Goal: Information Seeking & Learning: Check status

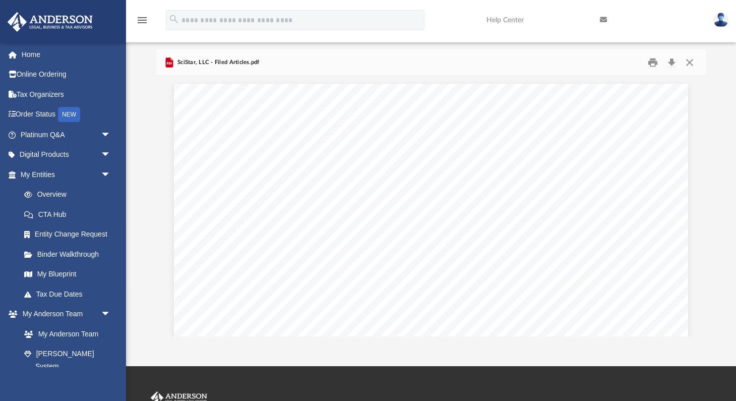
scroll to position [229, 549]
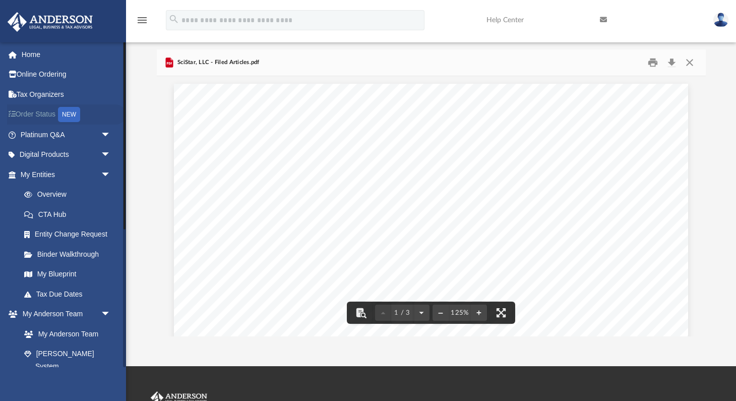
click at [47, 113] on link "Order Status NEW" at bounding box center [66, 114] width 119 height 21
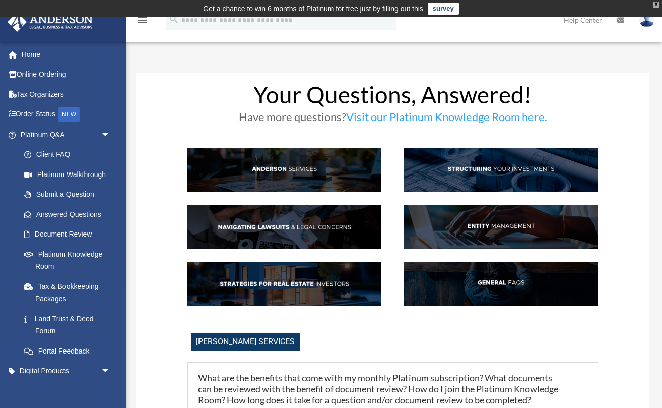
click at [657, 4] on div "X" at bounding box center [656, 5] width 7 height 6
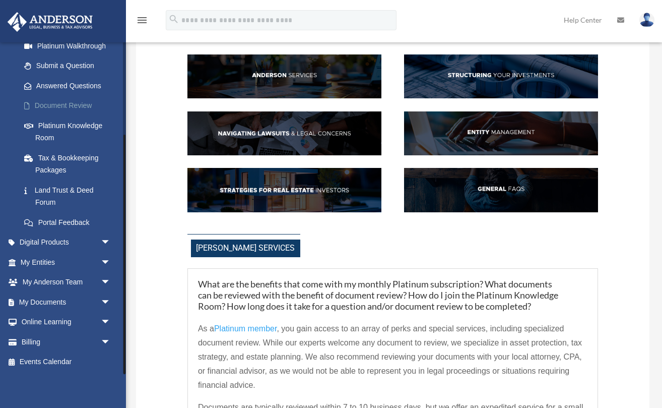
scroll to position [83, 0]
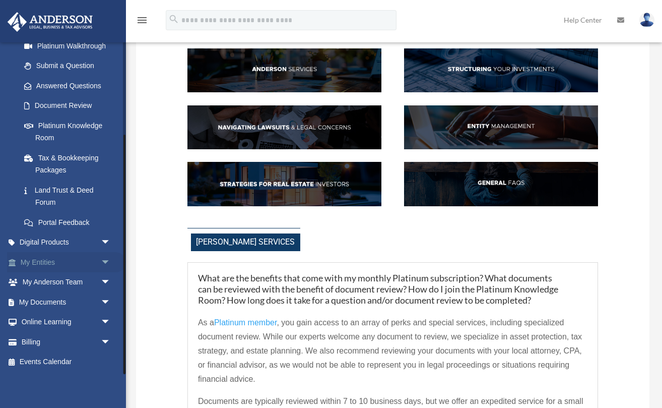
click at [43, 264] on link "My Entities arrow_drop_down" at bounding box center [66, 262] width 119 height 20
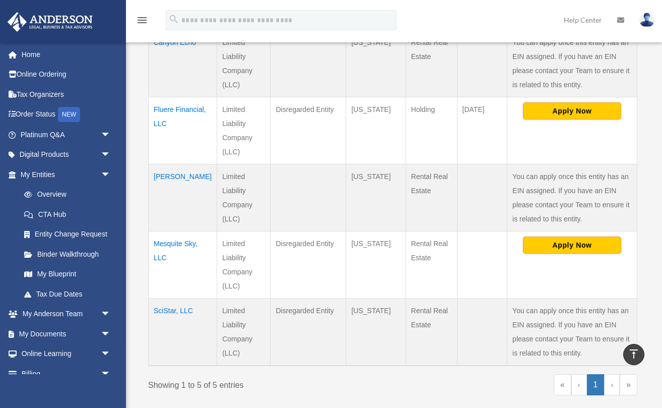
scroll to position [267, 0]
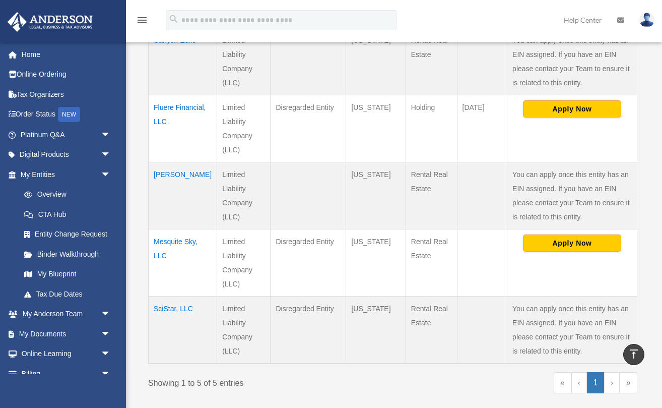
click at [164, 257] on td "Mesquite Sky, LLC" at bounding box center [183, 262] width 69 height 67
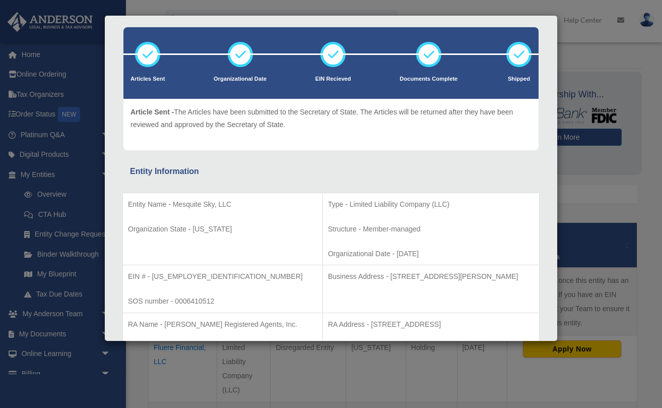
scroll to position [0, 0]
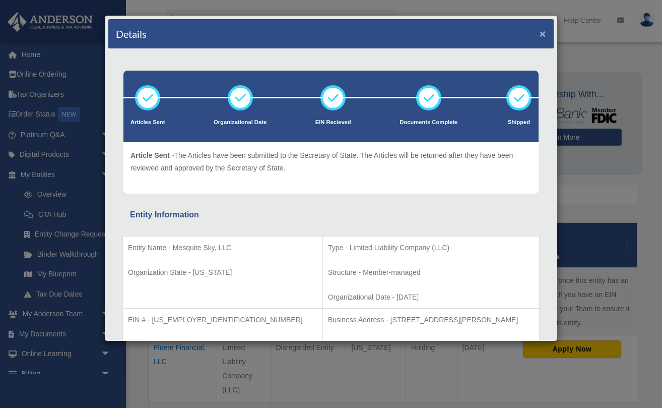
click at [542, 33] on button "×" at bounding box center [543, 33] width 7 height 11
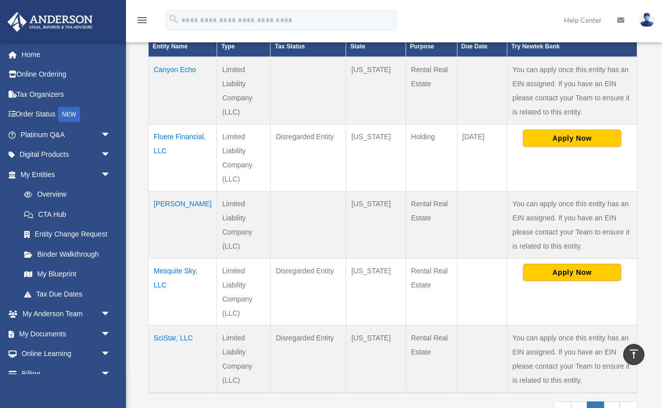
scroll to position [224, 0]
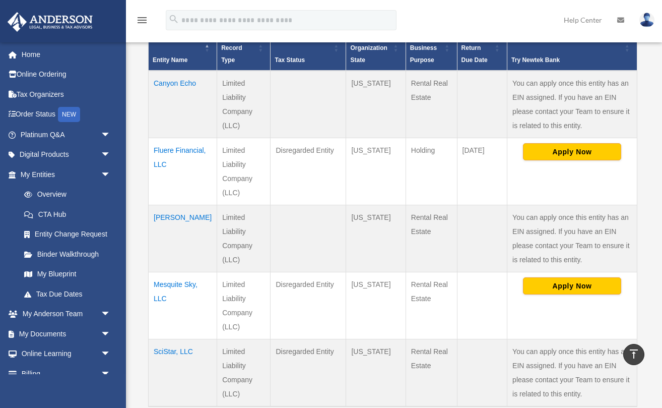
click at [169, 162] on td "Fluere Financial, LLC" at bounding box center [183, 171] width 69 height 67
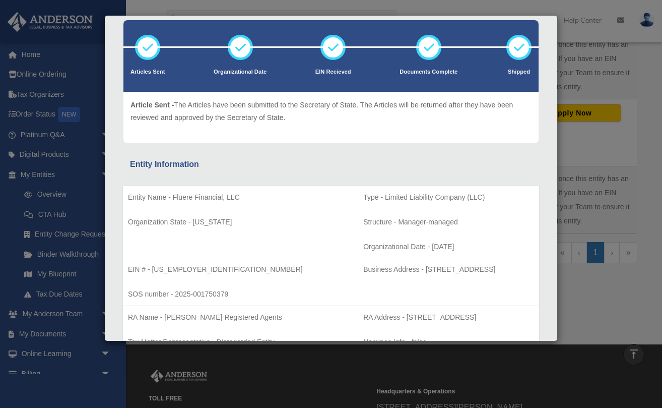
scroll to position [0, 0]
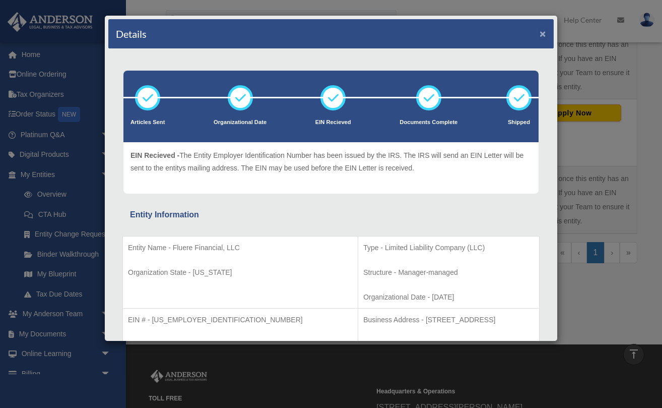
click at [542, 33] on button "×" at bounding box center [543, 33] width 7 height 11
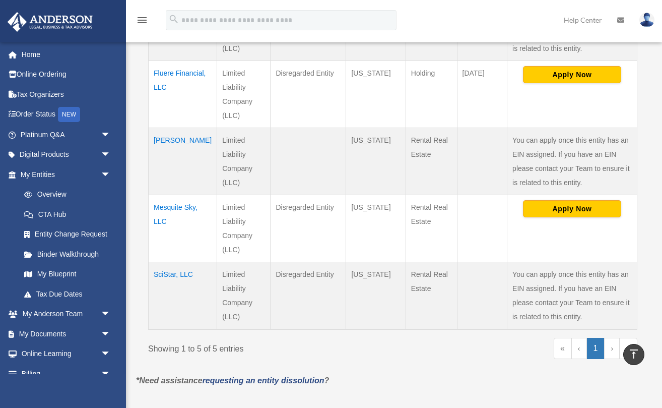
scroll to position [318, 0]
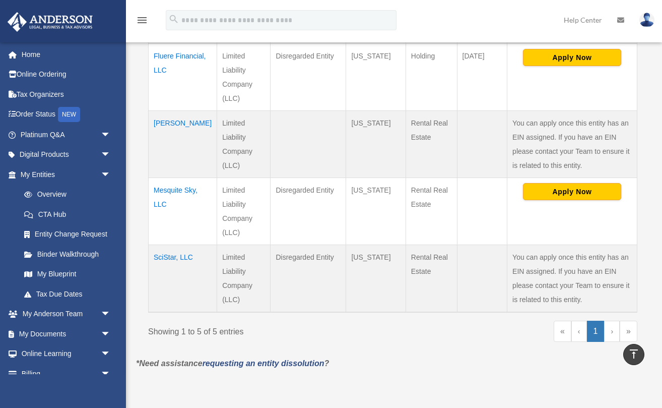
click at [165, 255] on td "SciStar, LLC" at bounding box center [183, 278] width 69 height 68
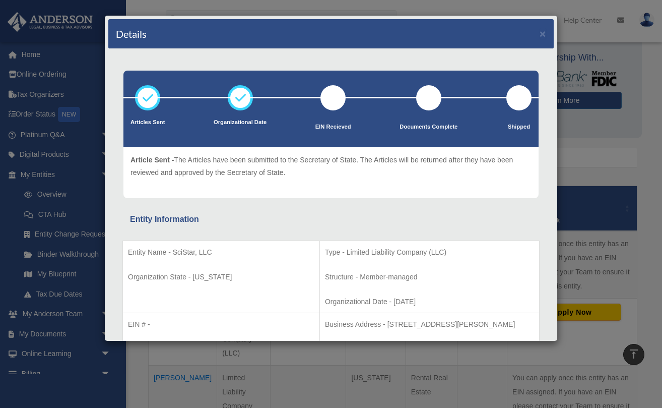
scroll to position [0, 0]
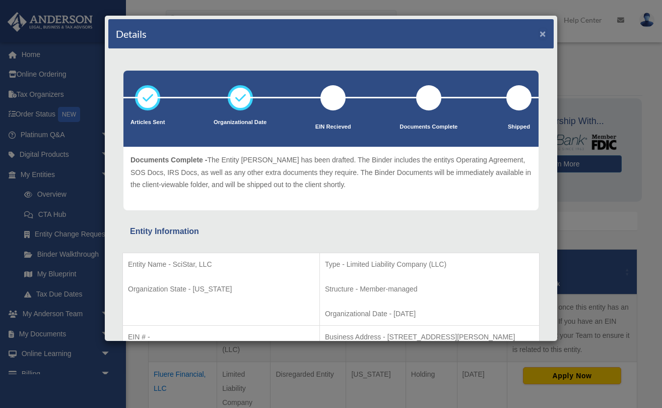
click at [544, 36] on button "×" at bounding box center [543, 33] width 7 height 11
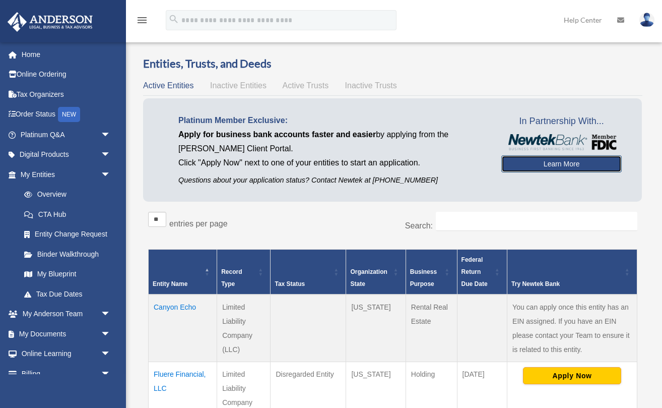
click at [559, 160] on link "Learn More" at bounding box center [562, 163] width 120 height 17
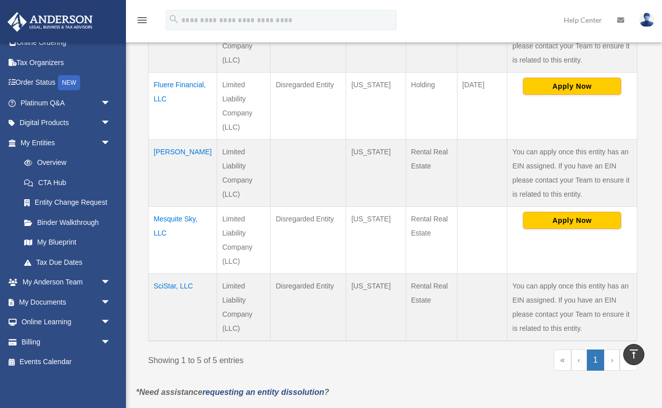
scroll to position [287, 0]
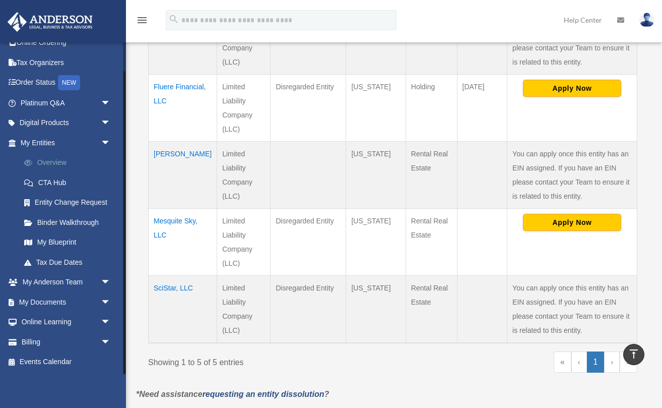
click at [44, 162] on link "Overview" at bounding box center [70, 163] width 112 height 20
click at [53, 183] on link "CTA Hub" at bounding box center [70, 182] width 112 height 20
click at [52, 181] on link "CTA Hub" at bounding box center [70, 182] width 112 height 20
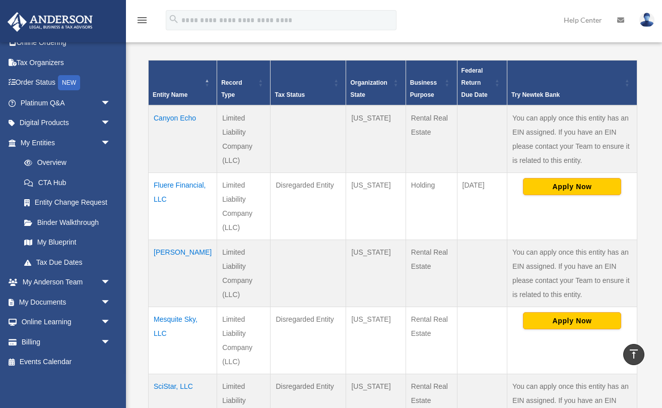
scroll to position [185, 0]
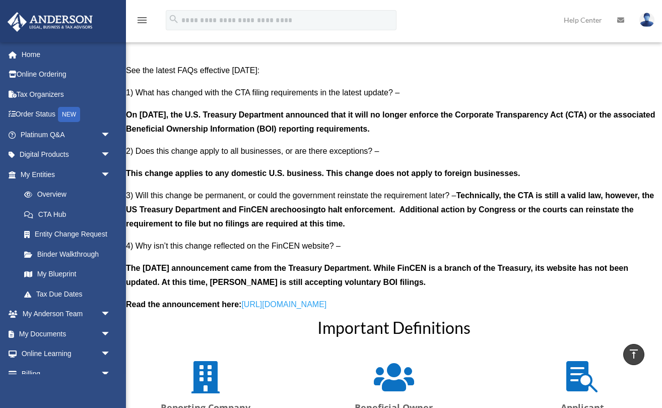
scroll to position [868, 0]
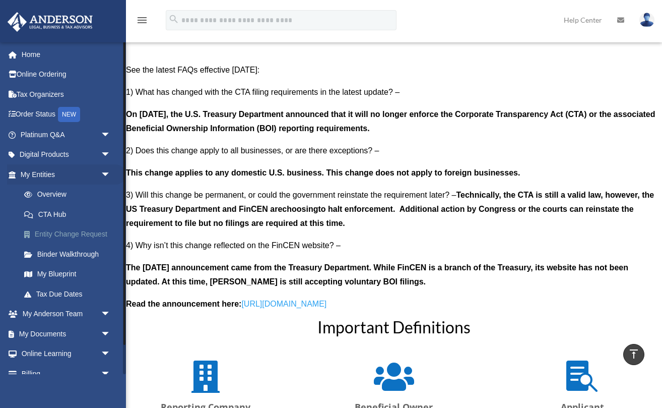
click at [65, 234] on link "Entity Change Request" at bounding box center [70, 234] width 112 height 20
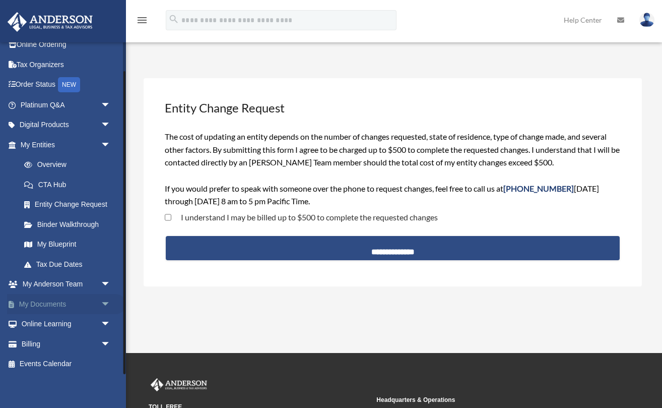
scroll to position [32, 0]
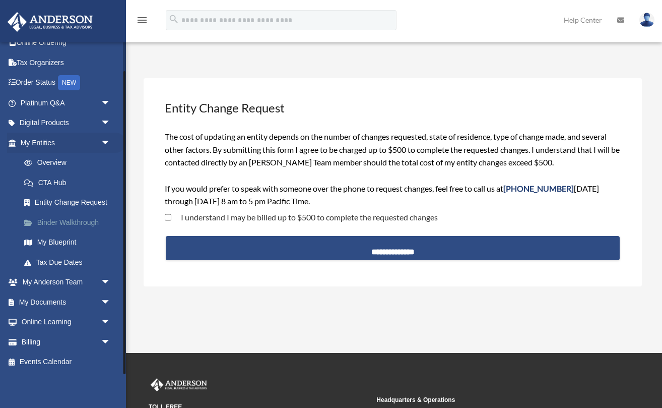
click at [77, 224] on link "Binder Walkthrough" at bounding box center [70, 222] width 112 height 20
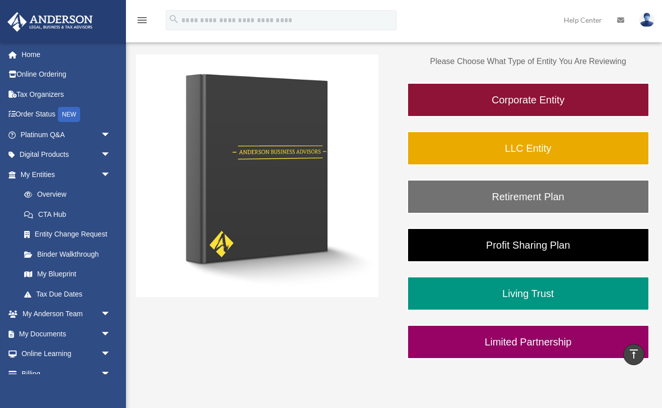
scroll to position [133, 0]
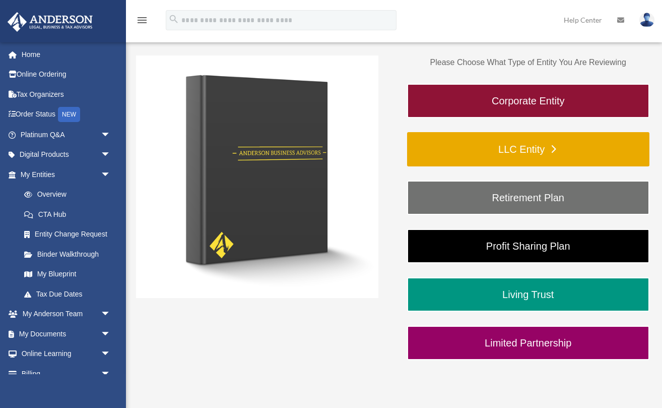
click at [549, 151] on link "LLC Entity" at bounding box center [528, 149] width 242 height 34
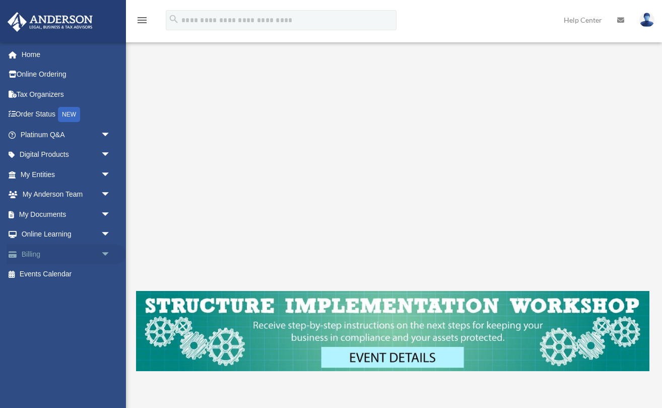
scroll to position [172, 0]
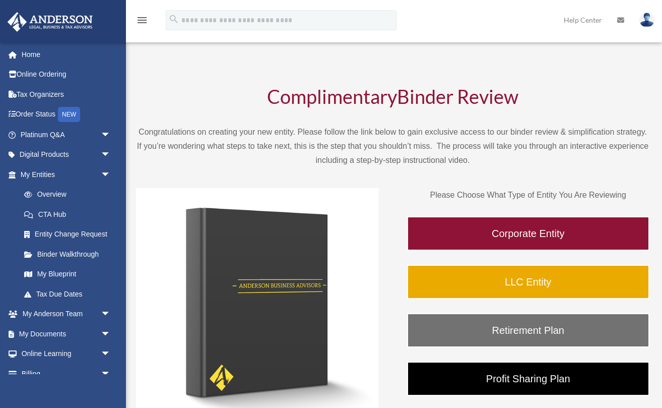
scroll to position [130, 0]
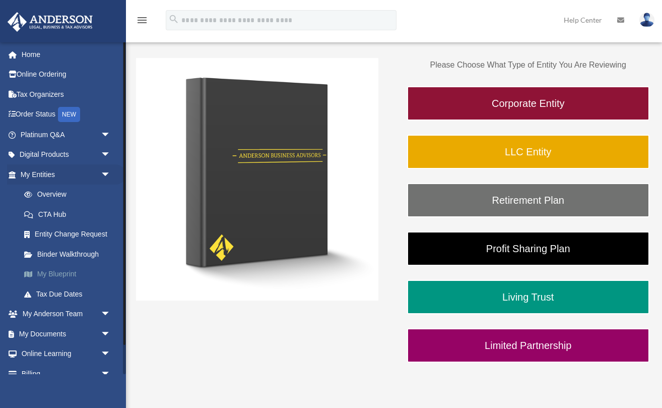
click at [55, 274] on link "My Blueprint" at bounding box center [70, 274] width 112 height 20
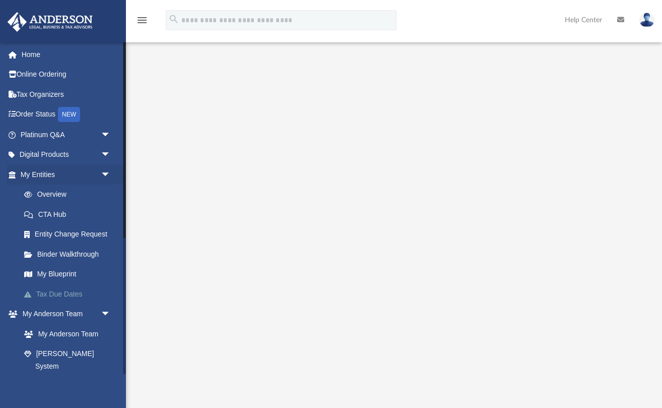
click at [64, 295] on link "Tax Due Dates" at bounding box center [70, 294] width 112 height 20
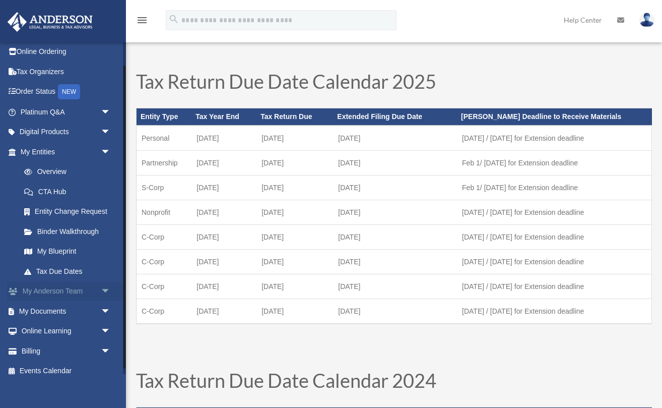
scroll to position [32, 0]
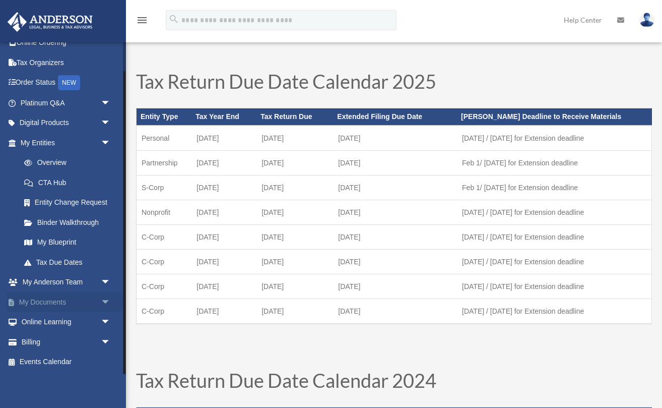
click at [104, 299] on span "arrow_drop_down" at bounding box center [111, 302] width 20 height 21
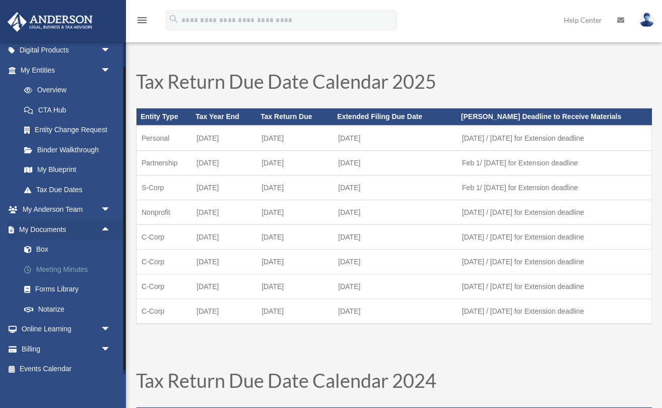
scroll to position [111, 0]
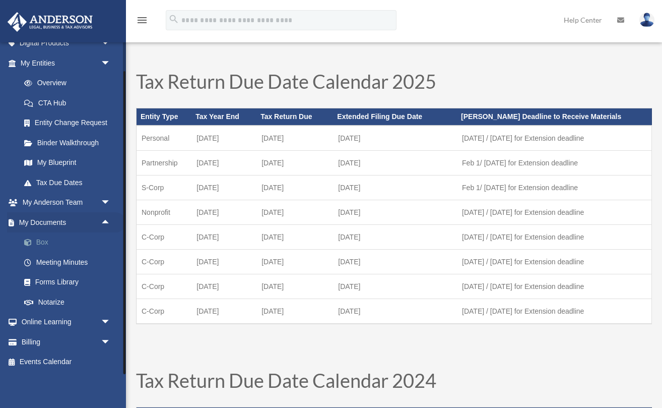
click at [43, 243] on link "Box" at bounding box center [70, 242] width 112 height 20
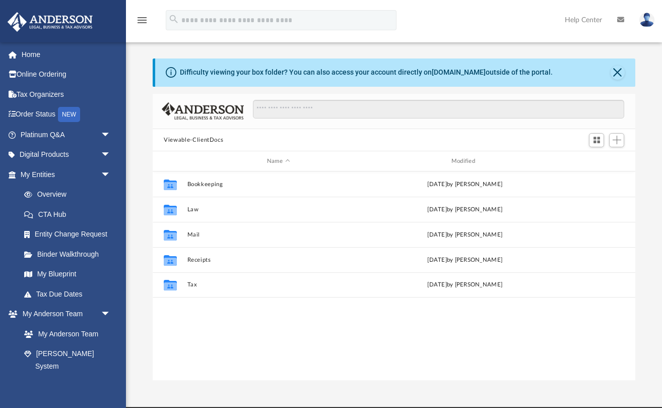
scroll to position [229, 482]
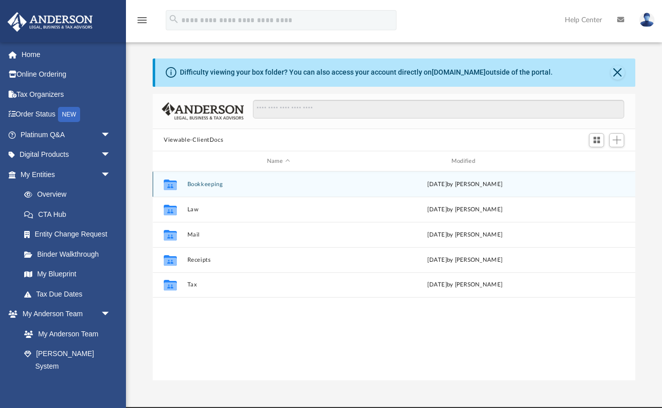
click at [167, 184] on icon "grid" at bounding box center [170, 186] width 13 height 8
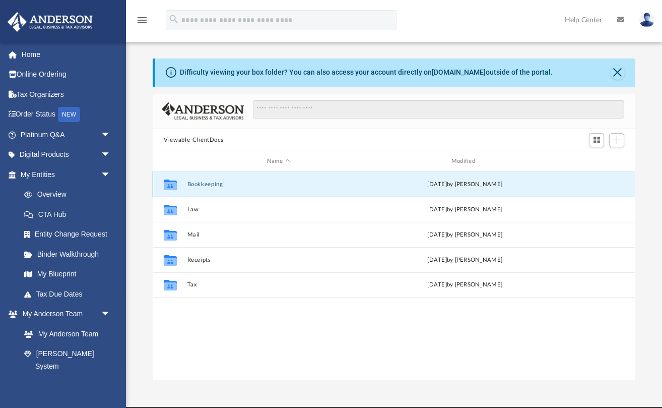
click at [167, 184] on icon "grid" at bounding box center [170, 186] width 13 height 8
click at [204, 183] on button "Bookkeeping" at bounding box center [279, 184] width 182 height 7
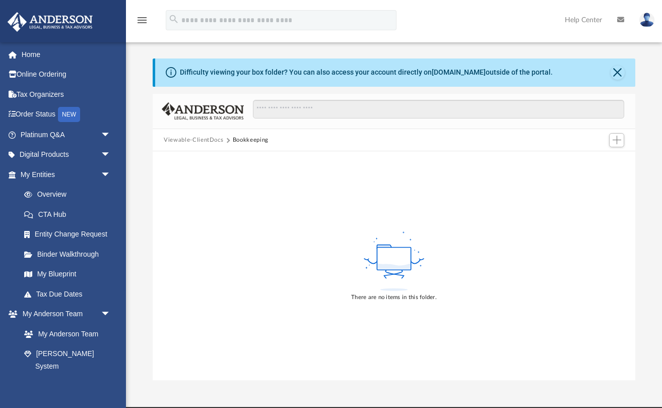
click at [212, 138] on button "Viewable-ClientDocs" at bounding box center [193, 140] width 59 height 9
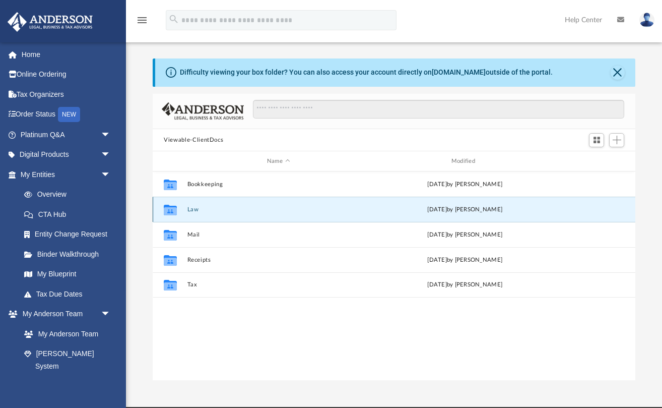
click at [195, 207] on button "Law" at bounding box center [279, 209] width 182 height 7
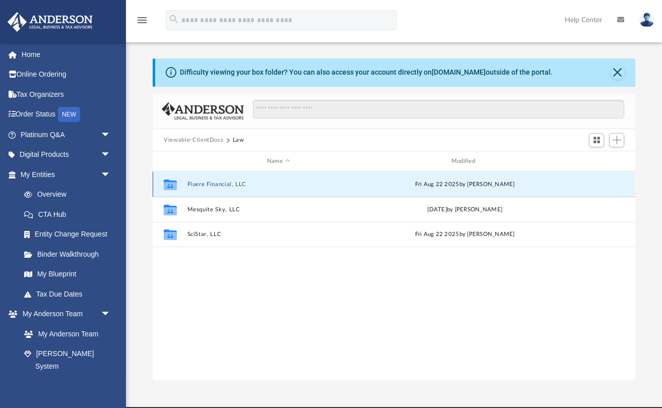
click at [210, 184] on button "Fluere Financial, LLC" at bounding box center [279, 184] width 182 height 7
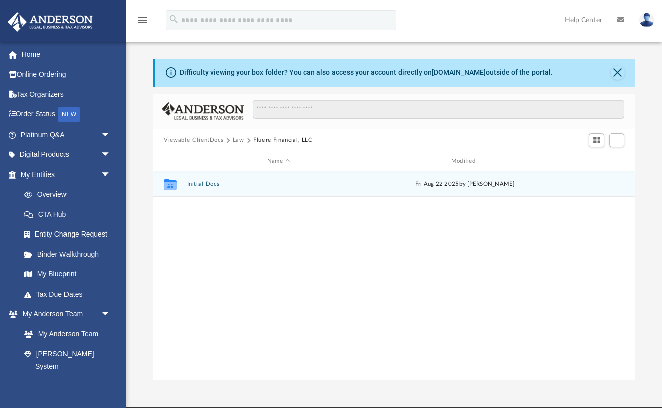
click at [210, 184] on button "Initial Docs" at bounding box center [279, 183] width 182 height 7
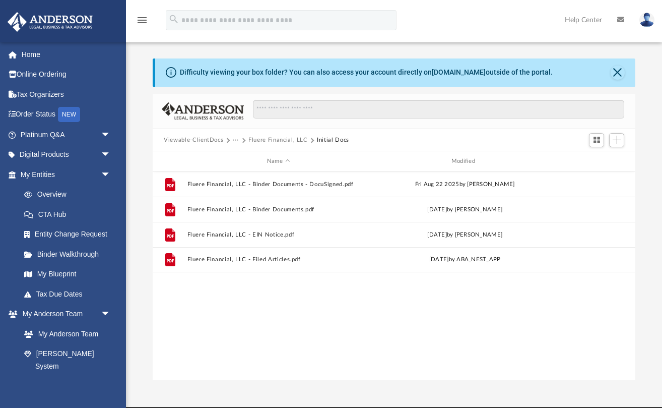
click at [275, 139] on button "Fluere Financial, LLC" at bounding box center [277, 140] width 59 height 9
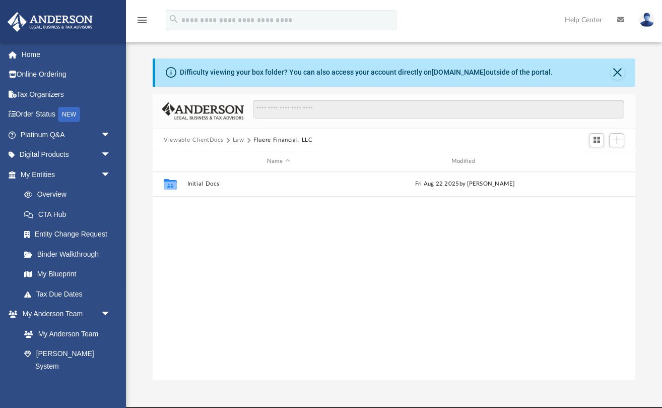
click at [238, 140] on button "Law" at bounding box center [239, 140] width 12 height 9
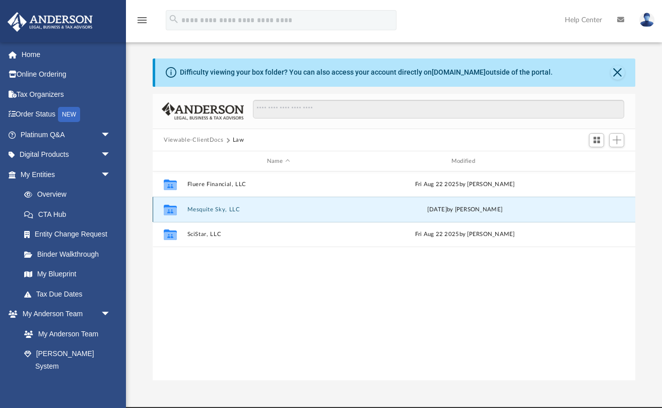
click at [212, 208] on button "Mesquite Sky, LLC" at bounding box center [279, 209] width 182 height 7
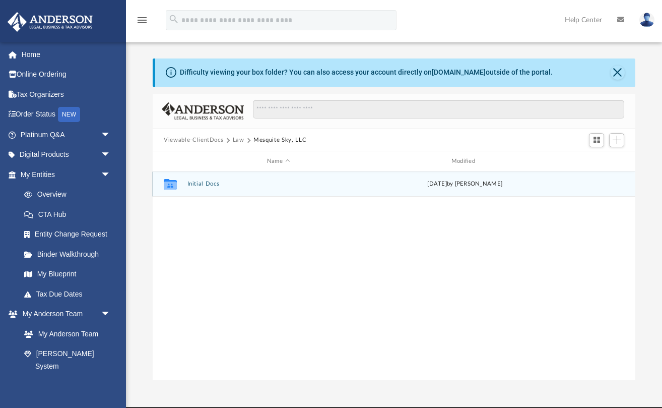
click at [206, 184] on button "Initial Docs" at bounding box center [279, 183] width 182 height 7
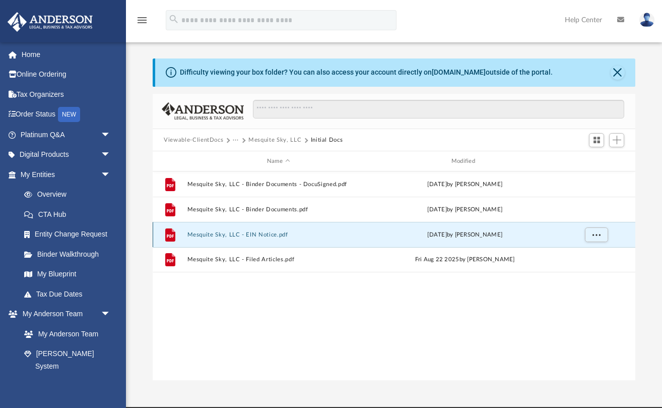
click at [259, 235] on button "Mesquite Sky, LLC - EIN Notice.pdf" at bounding box center [279, 234] width 182 height 7
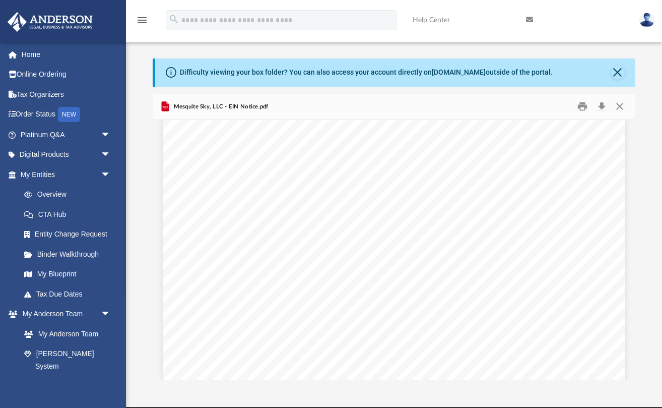
scroll to position [0, 0]
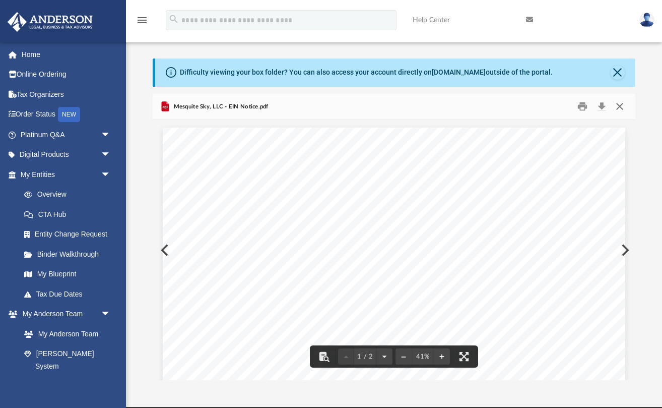
click at [618, 106] on button "Close" at bounding box center [619, 107] width 18 height 16
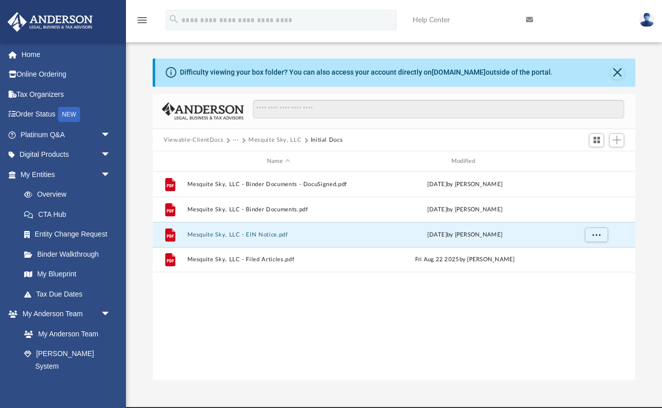
click at [270, 141] on button "Mesquite Sky, LLC" at bounding box center [274, 140] width 53 height 9
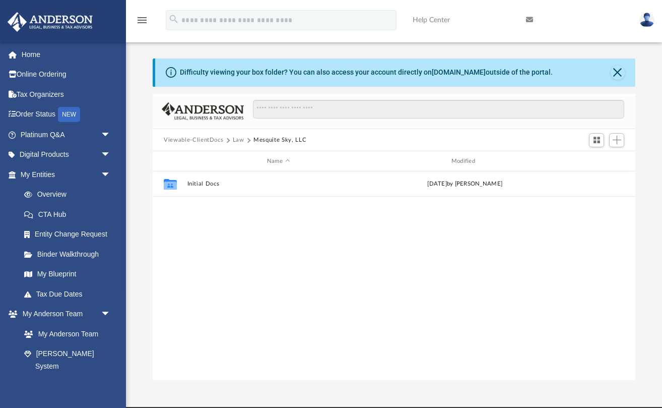
click at [239, 142] on button "Law" at bounding box center [239, 140] width 12 height 9
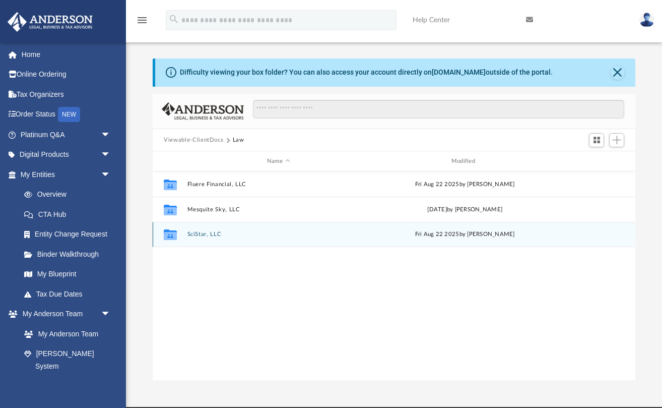
click at [204, 234] on button "SciStar, LLC" at bounding box center [279, 234] width 182 height 7
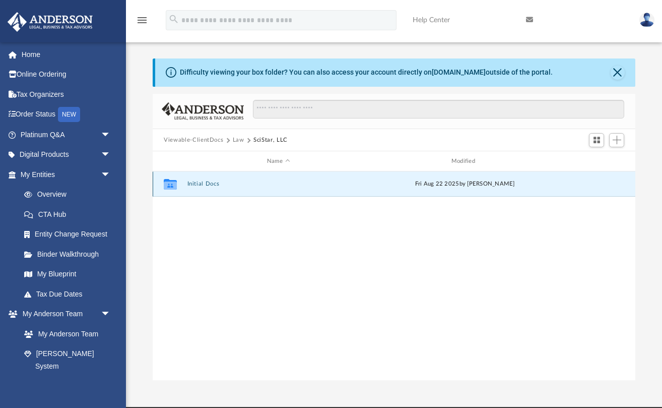
click at [204, 184] on button "Initial Docs" at bounding box center [279, 183] width 182 height 7
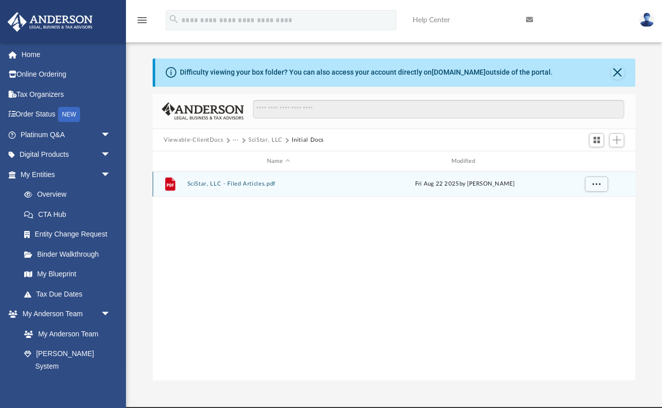
click at [227, 184] on button "SciStar, LLC - Filed Articles.pdf" at bounding box center [279, 183] width 182 height 7
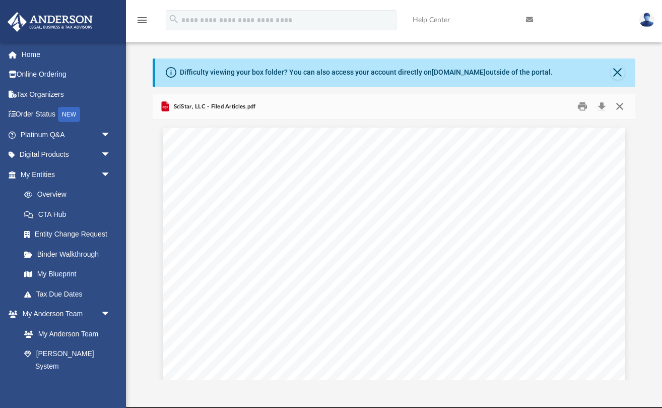
click at [620, 104] on button "Close" at bounding box center [619, 107] width 18 height 16
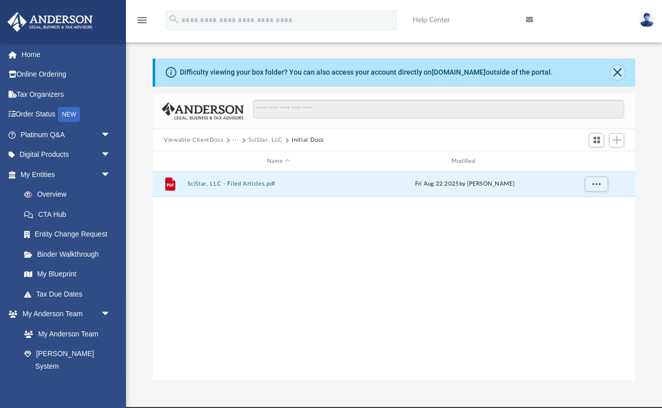
click at [620, 70] on button "Close" at bounding box center [618, 73] width 14 height 14
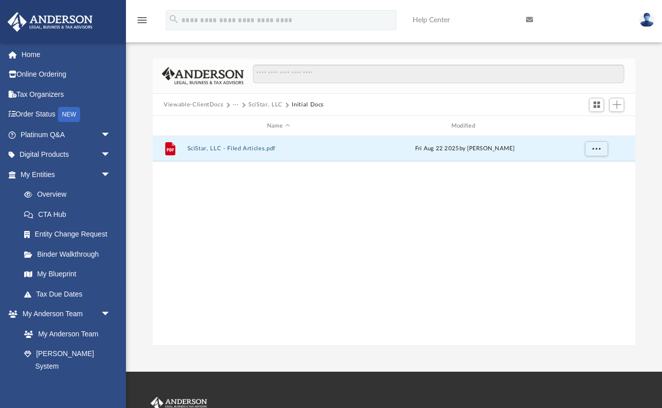
click at [259, 105] on button "SciStar, LLC" at bounding box center [265, 104] width 34 height 9
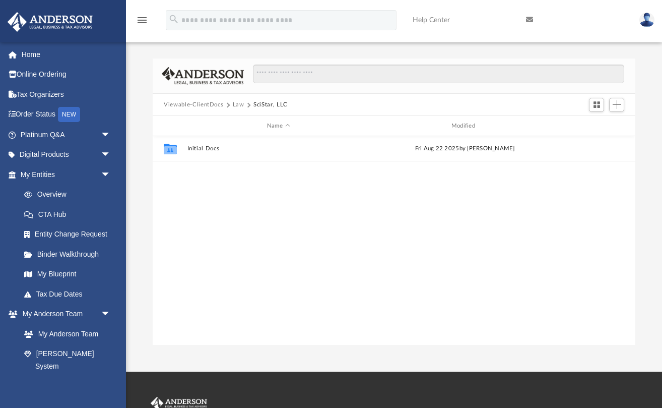
click at [236, 104] on button "Law" at bounding box center [239, 104] width 12 height 9
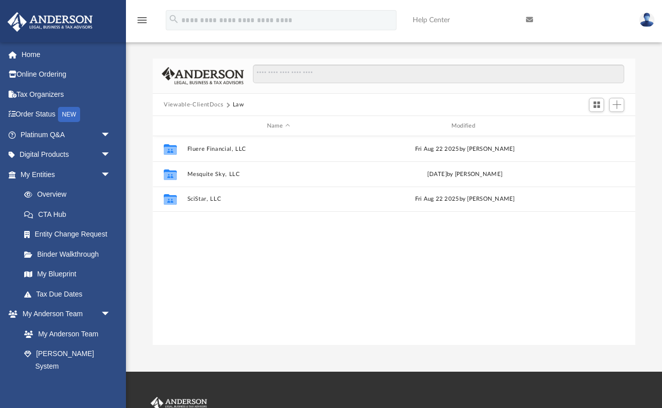
click at [210, 106] on button "Viewable-ClientDocs" at bounding box center [193, 104] width 59 height 9
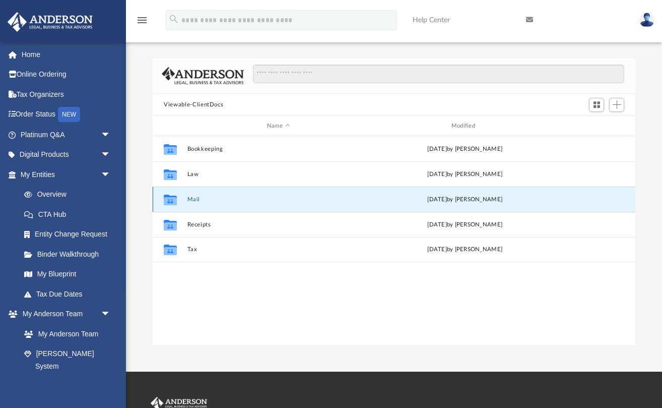
click at [194, 199] on button "Mail" at bounding box center [279, 199] width 182 height 7
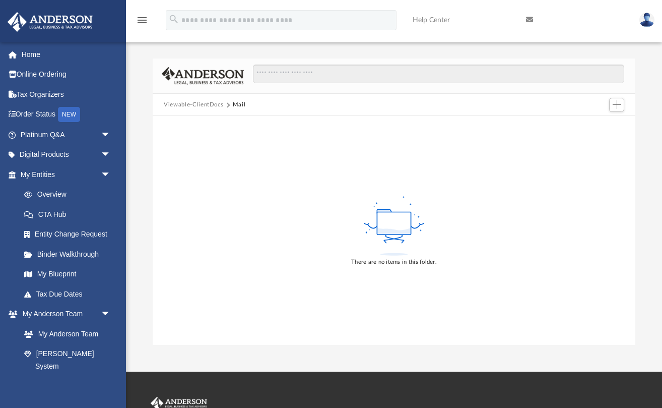
click at [210, 104] on button "Viewable-ClientDocs" at bounding box center [193, 104] width 59 height 9
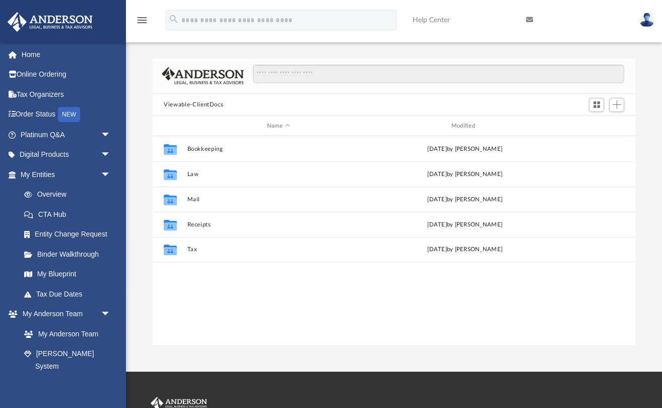
scroll to position [229, 482]
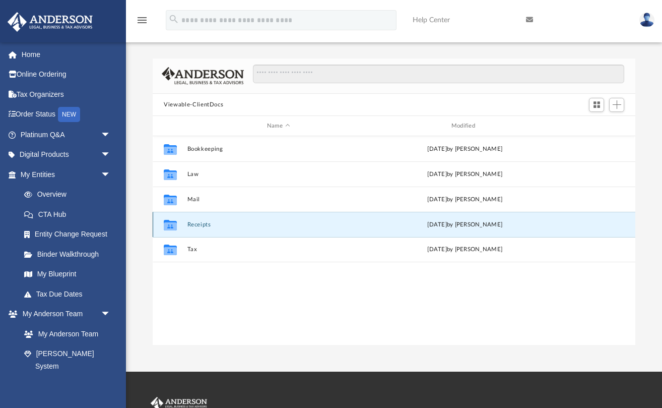
click at [194, 223] on button "Receipts" at bounding box center [279, 224] width 182 height 7
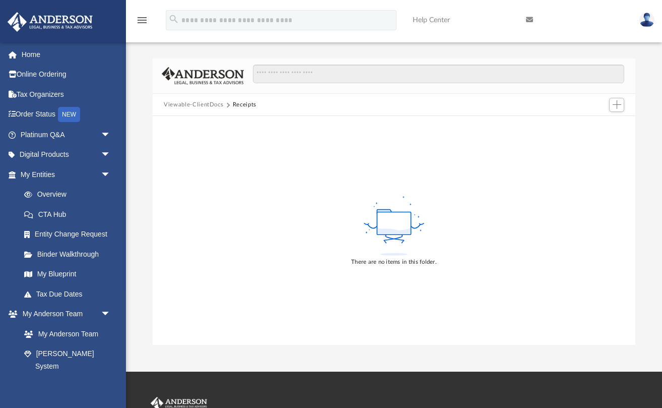
click at [201, 102] on button "Viewable-ClientDocs" at bounding box center [193, 104] width 59 height 9
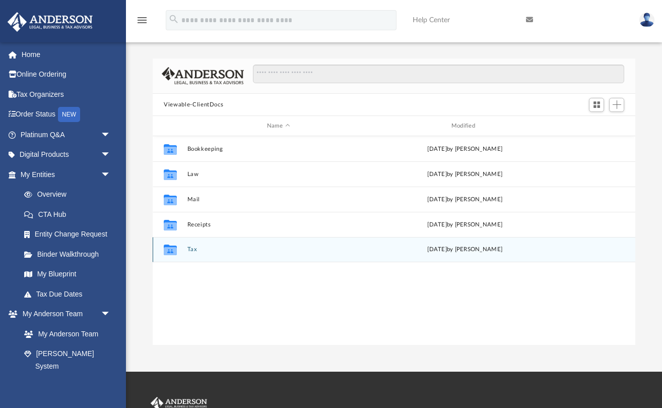
click at [192, 249] on button "Tax" at bounding box center [279, 249] width 182 height 7
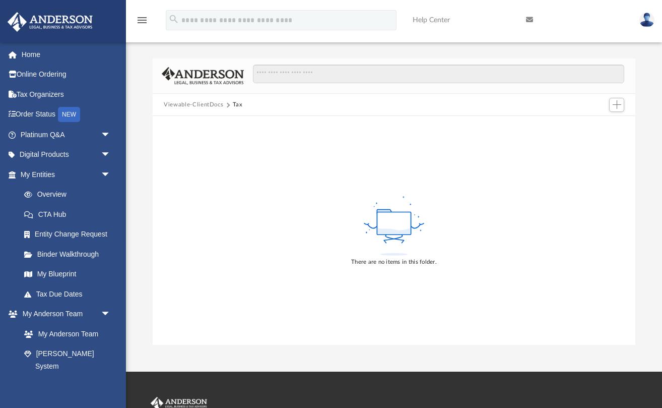
click at [204, 102] on button "Viewable-ClientDocs" at bounding box center [193, 104] width 59 height 9
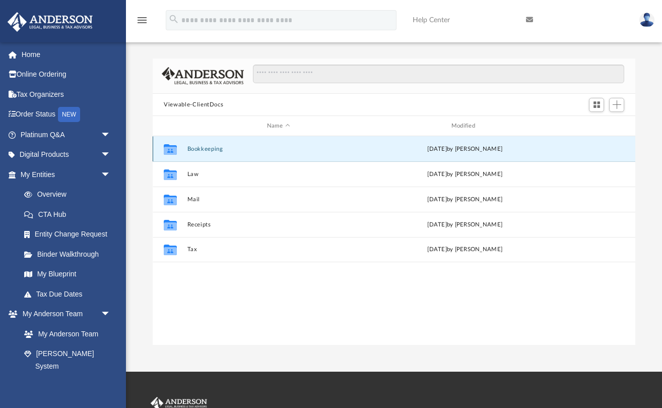
click at [201, 147] on button "Bookkeeping" at bounding box center [279, 149] width 182 height 7
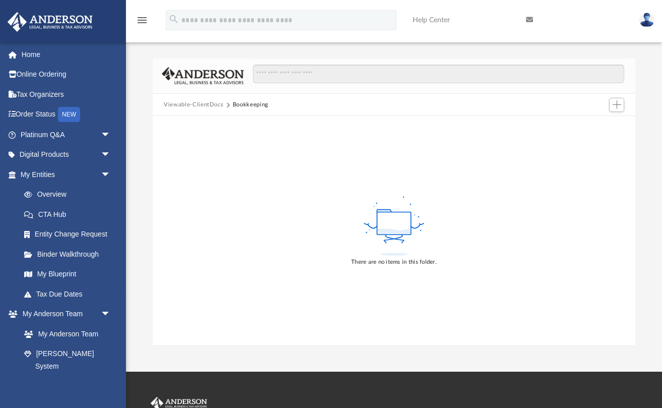
click at [199, 105] on button "Viewable-ClientDocs" at bounding box center [193, 104] width 59 height 9
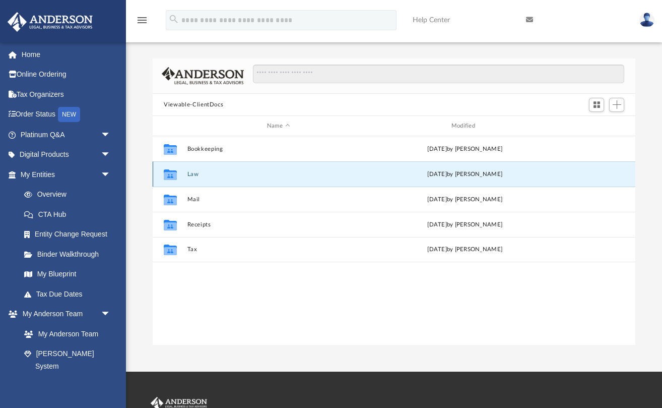
click at [194, 171] on button "Law" at bounding box center [279, 174] width 182 height 7
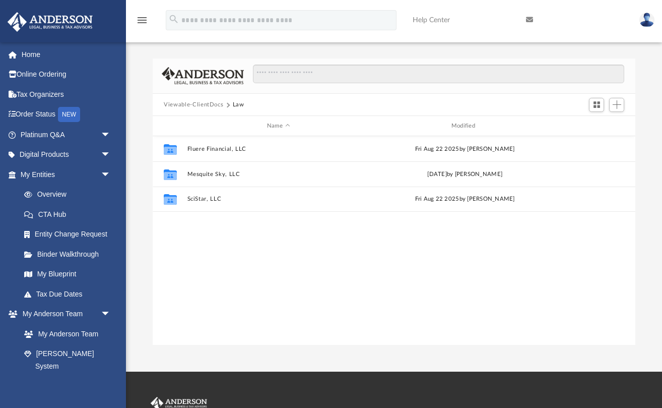
click at [204, 103] on button "Viewable-ClientDocs" at bounding box center [193, 104] width 59 height 9
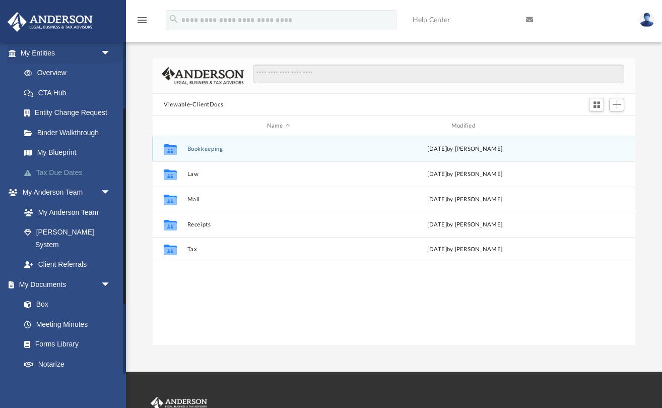
scroll to position [101, 0]
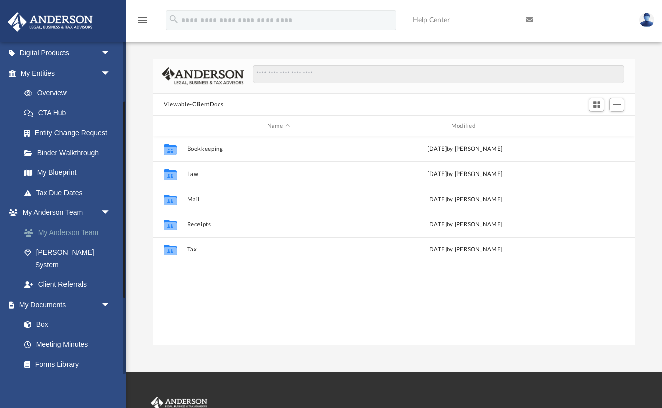
click at [84, 233] on link "My Anderson Team" at bounding box center [70, 232] width 112 height 20
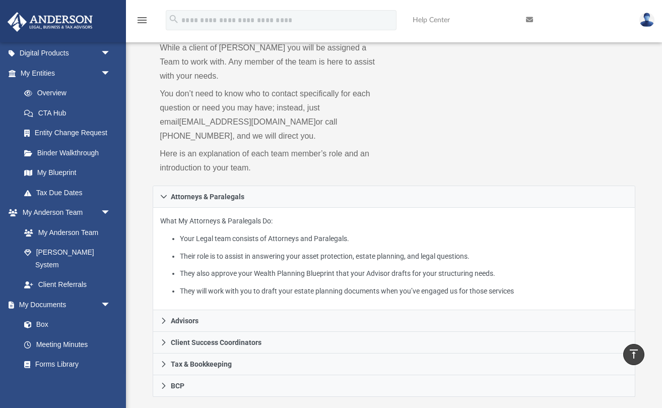
scroll to position [53, 0]
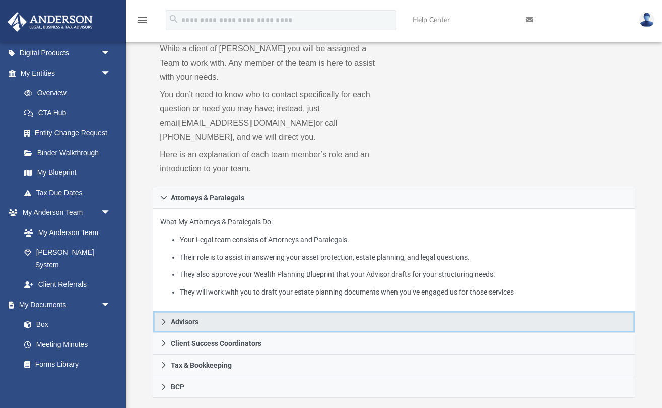
click at [162, 318] on icon at bounding box center [163, 321] width 7 height 7
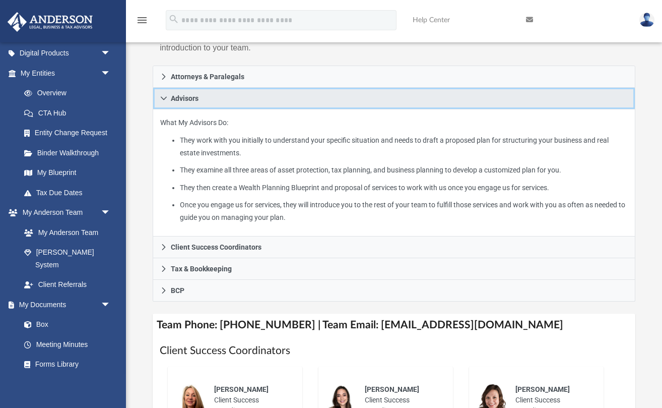
scroll to position [180, 0]
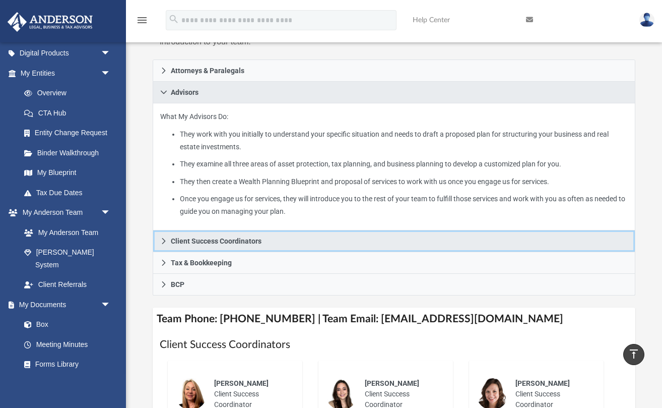
click at [163, 237] on icon at bounding box center [163, 240] width 7 height 7
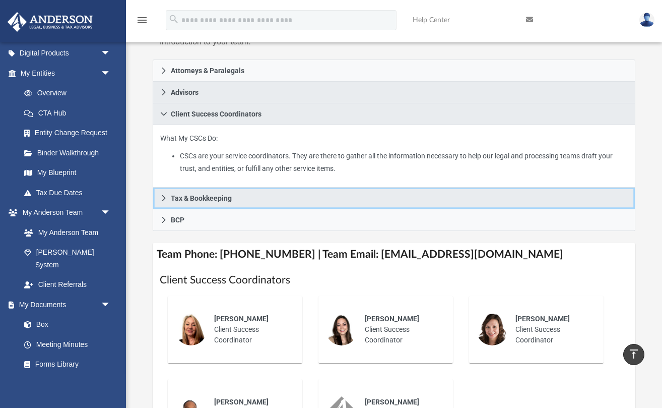
click at [164, 188] on link "Tax & Bookkeeping" at bounding box center [394, 199] width 483 height 22
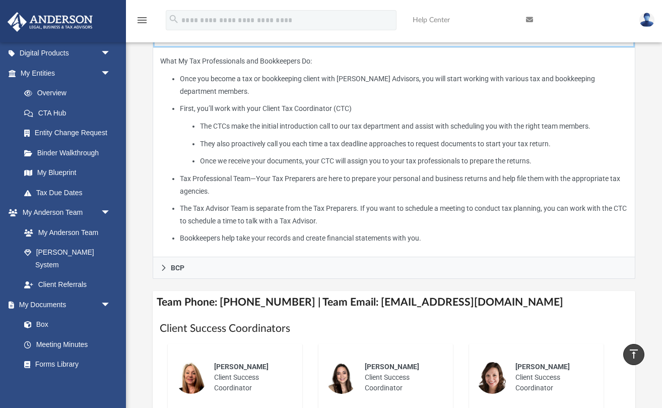
scroll to position [282, 0]
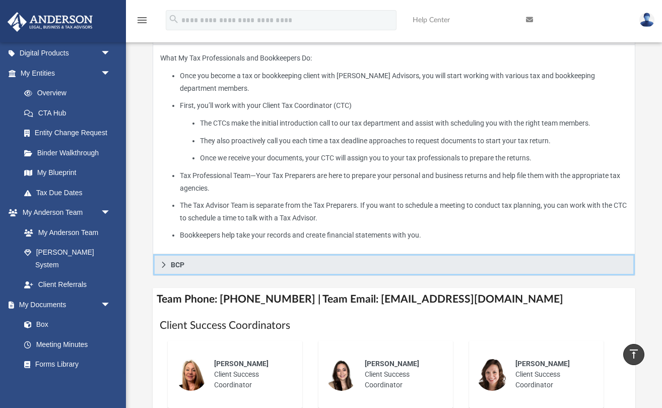
click at [162, 261] on icon at bounding box center [163, 264] width 7 height 7
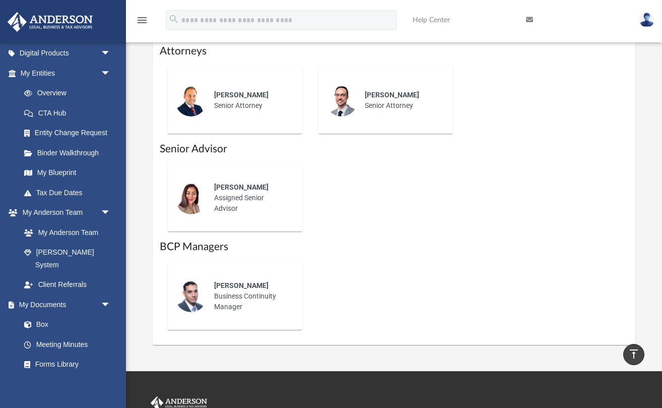
scroll to position [566, 0]
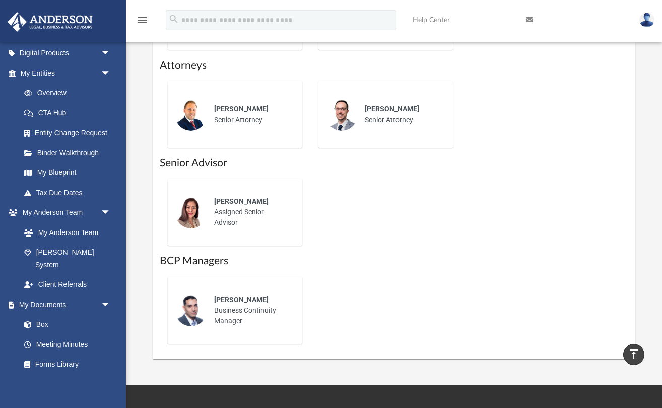
click at [182, 196] on img at bounding box center [191, 212] width 32 height 32
click at [234, 197] on span "Jun Bredahl" at bounding box center [241, 201] width 54 height 8
click at [89, 233] on link "My Anderson Team" at bounding box center [70, 232] width 112 height 20
click at [79, 253] on link "[PERSON_NAME] System" at bounding box center [70, 258] width 112 height 32
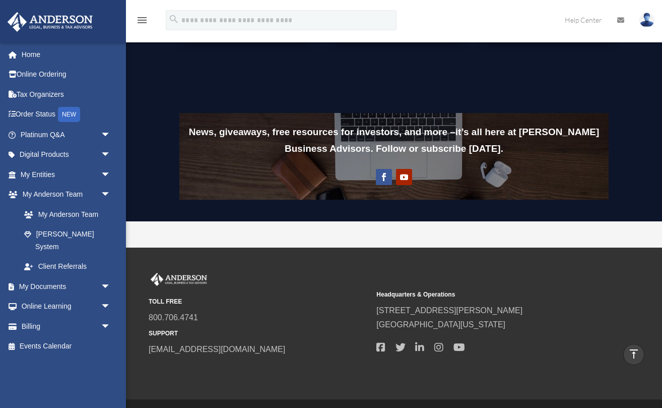
scroll to position [780, 0]
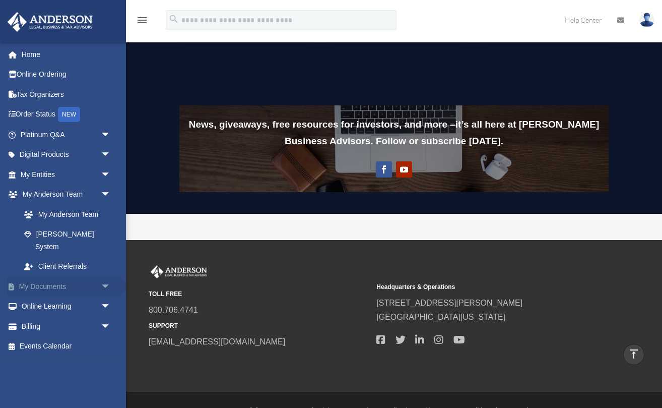
click at [62, 276] on link "My Documents arrow_drop_down" at bounding box center [66, 286] width 119 height 20
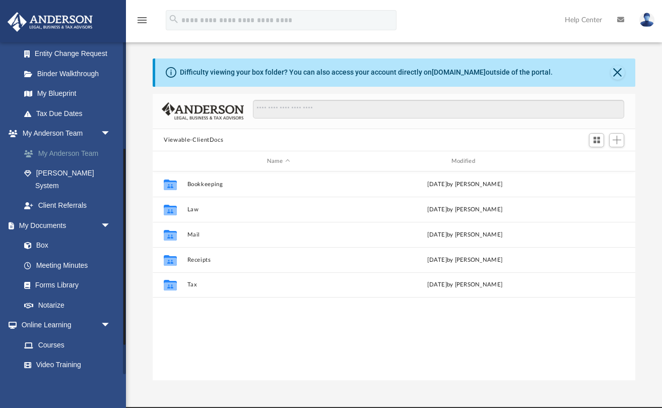
scroll to position [183, 0]
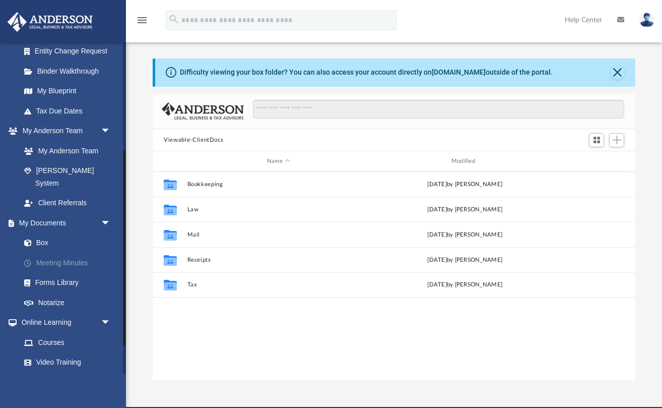
click at [67, 254] on link "Meeting Minutes" at bounding box center [70, 263] width 112 height 20
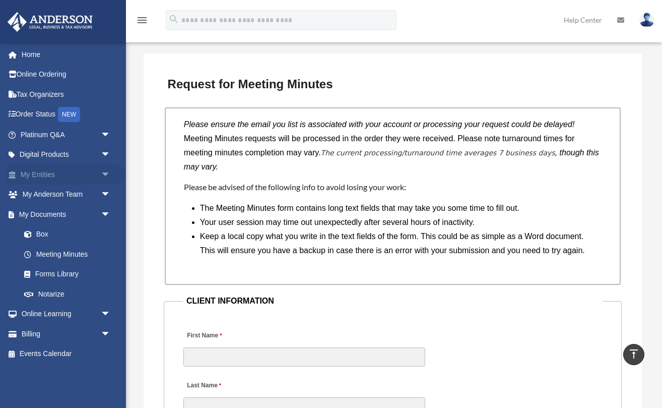
scroll to position [855, 0]
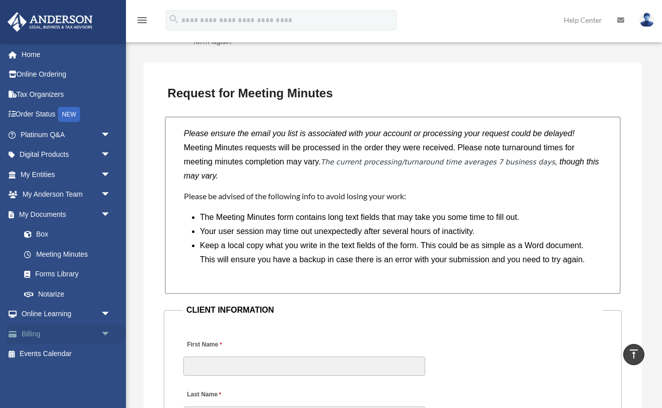
click at [32, 333] on link "Billing arrow_drop_down" at bounding box center [66, 334] width 119 height 20
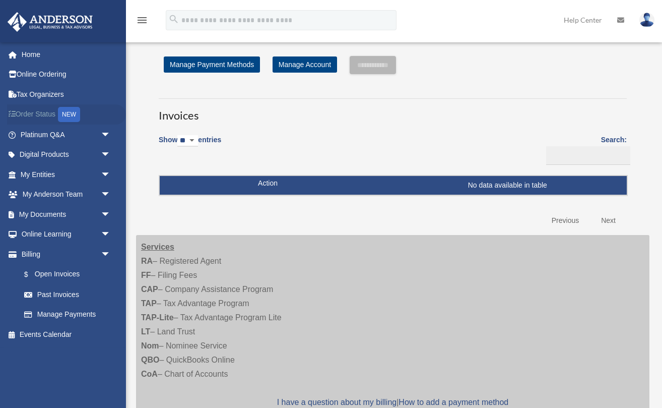
click at [41, 115] on link "Order Status NEW" at bounding box center [66, 114] width 119 height 21
